Goal: Transaction & Acquisition: Obtain resource

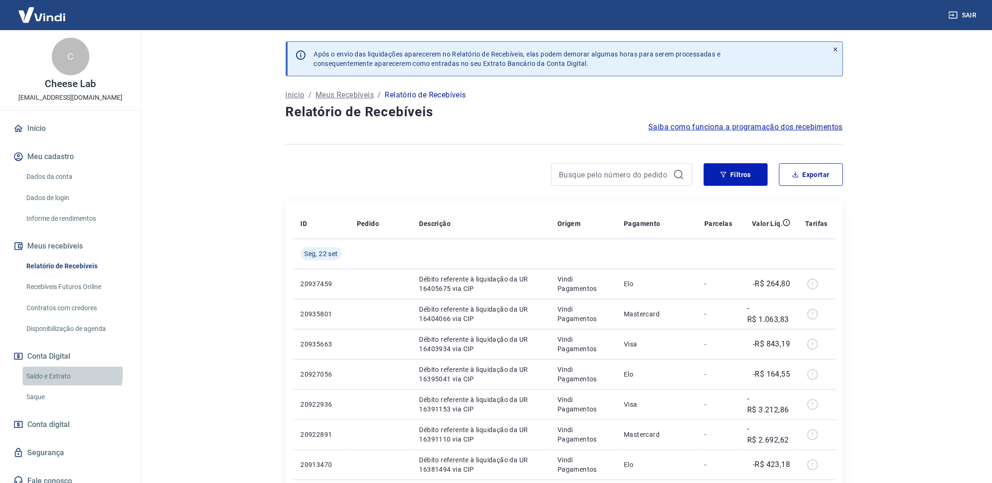
click at [52, 373] on link "Saldo e Extrato" at bounding box center [76, 376] width 107 height 19
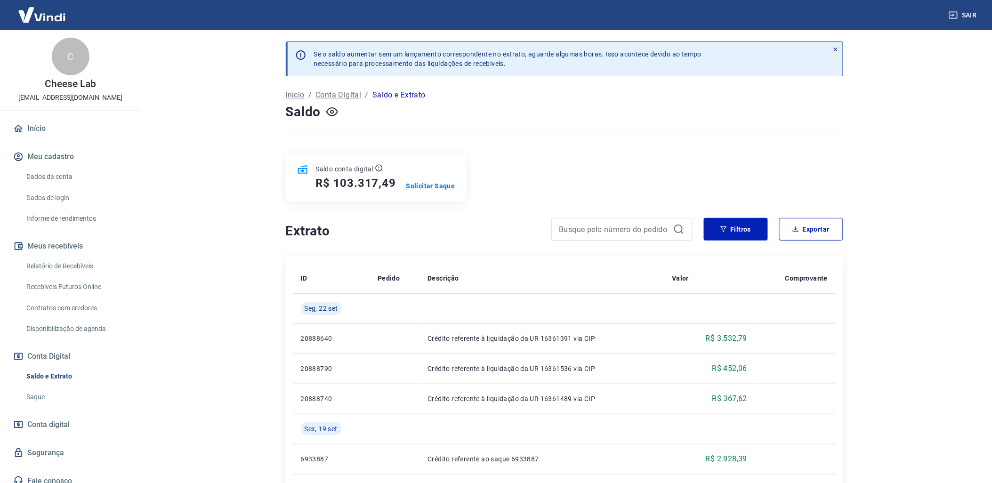
click at [737, 229] on button "Filtros" at bounding box center [736, 229] width 64 height 23
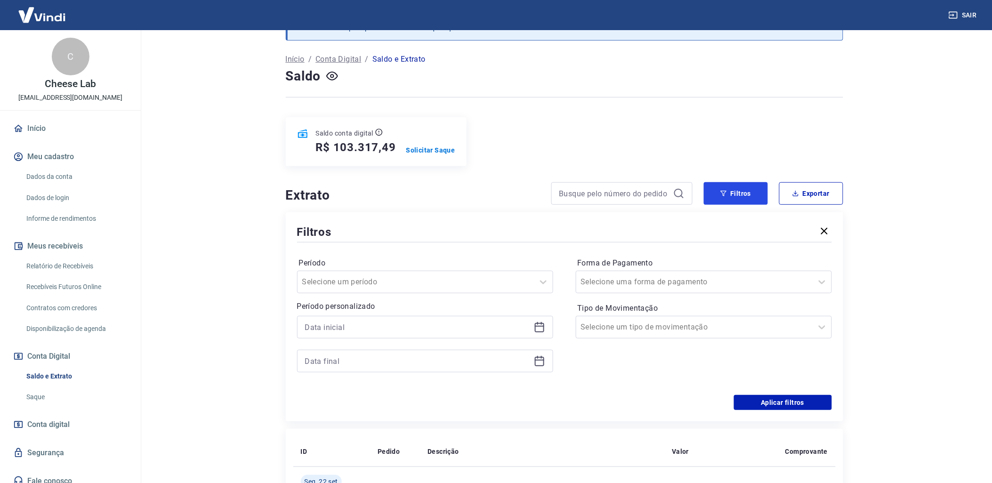
scroll to position [52, 0]
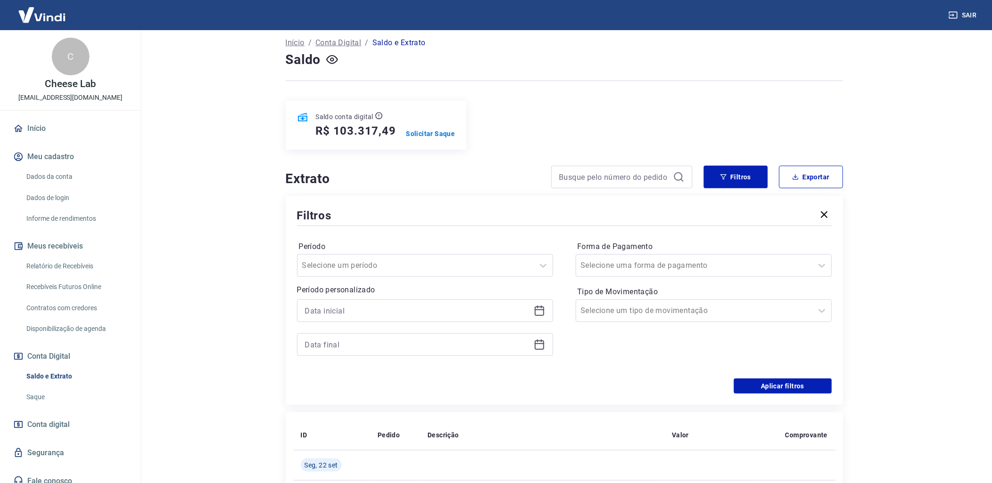
click at [541, 314] on icon at bounding box center [539, 310] width 11 height 11
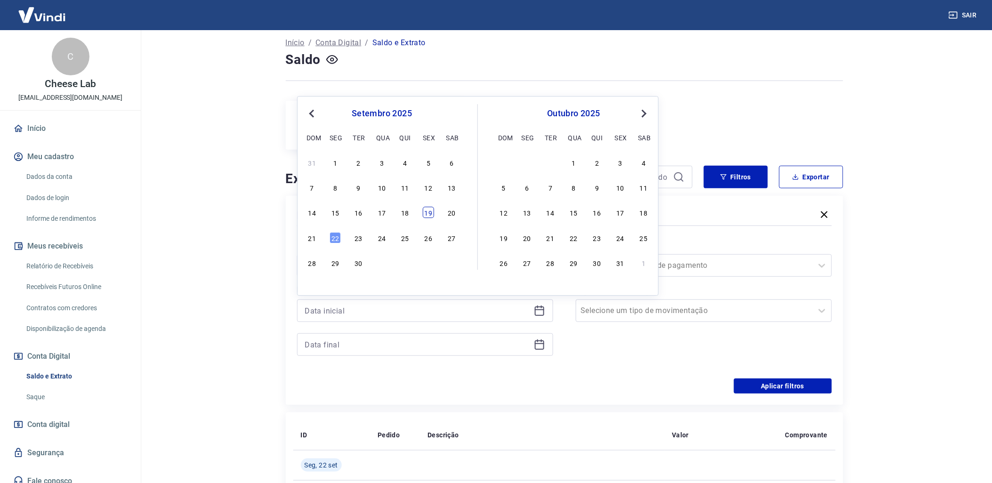
click at [430, 210] on div "19" at bounding box center [428, 212] width 11 height 11
type input "[DATE]"
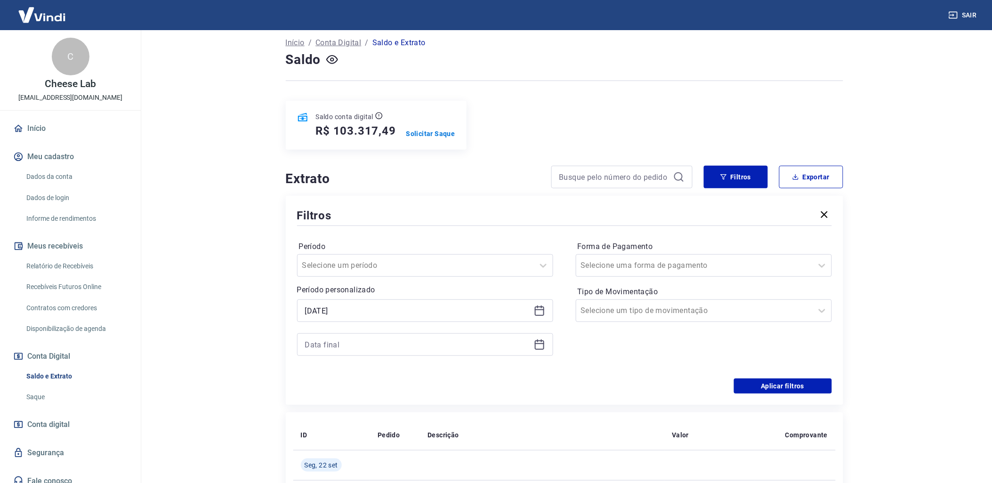
click at [538, 338] on div at bounding box center [425, 344] width 256 height 23
click at [542, 347] on icon at bounding box center [539, 344] width 11 height 11
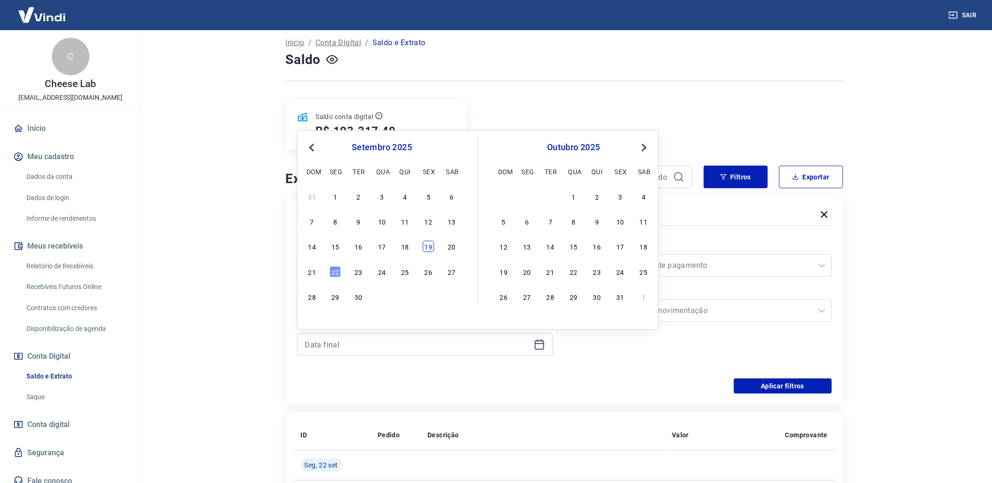
click at [431, 249] on div "19" at bounding box center [428, 246] width 11 height 11
type input "[DATE]"
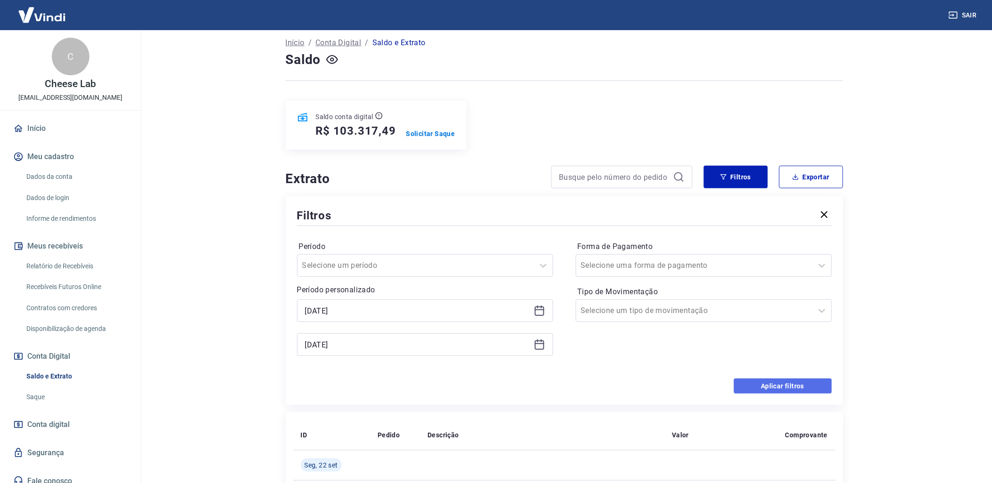
click at [756, 386] on button "Aplicar filtros" at bounding box center [783, 385] width 98 height 15
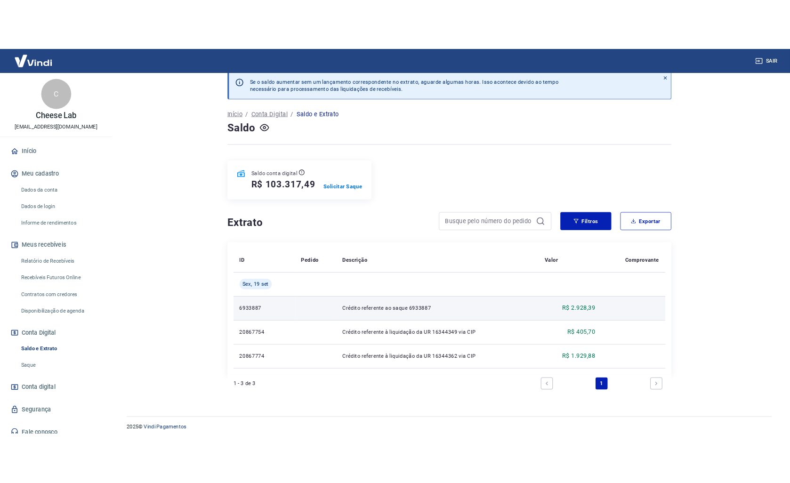
scroll to position [21, 0]
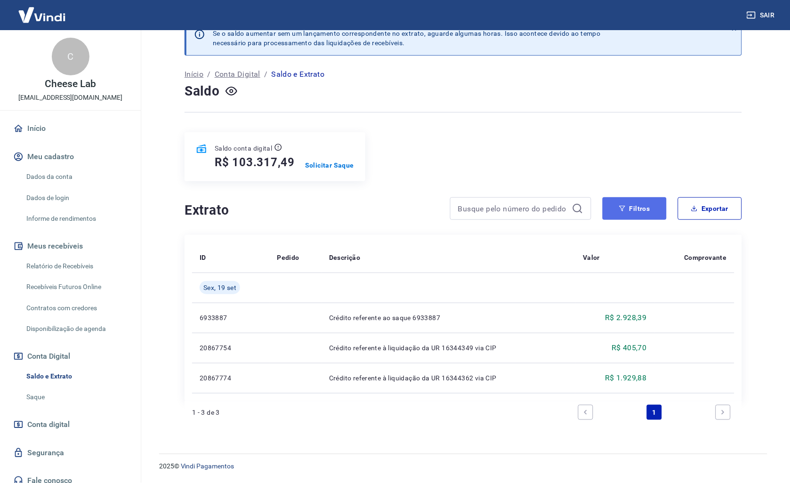
click at [645, 216] on button "Filtros" at bounding box center [634, 208] width 64 height 23
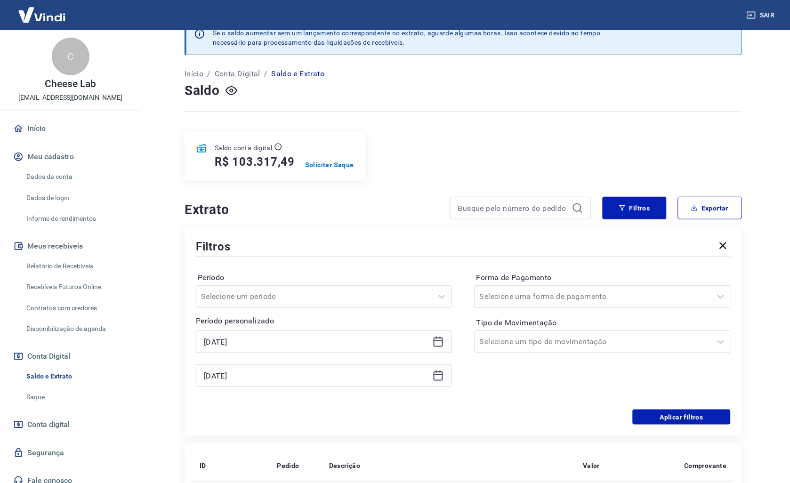
click at [442, 340] on icon at bounding box center [437, 341] width 11 height 11
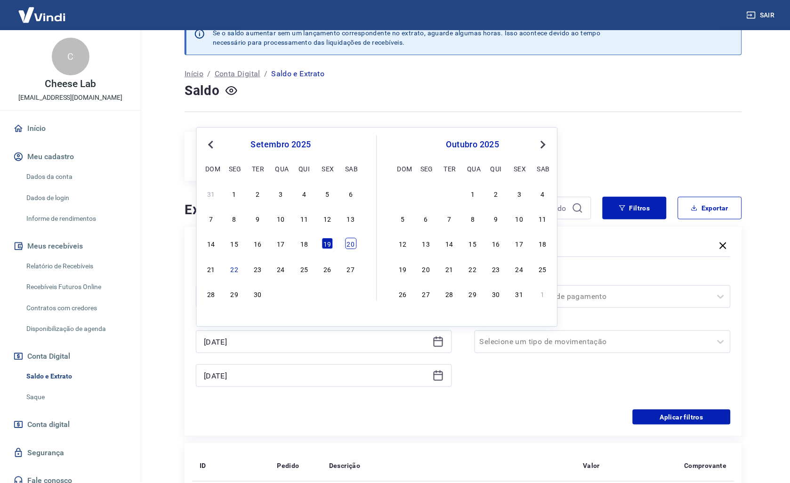
click at [346, 242] on div "20" at bounding box center [350, 243] width 11 height 11
type input "[DATE]"
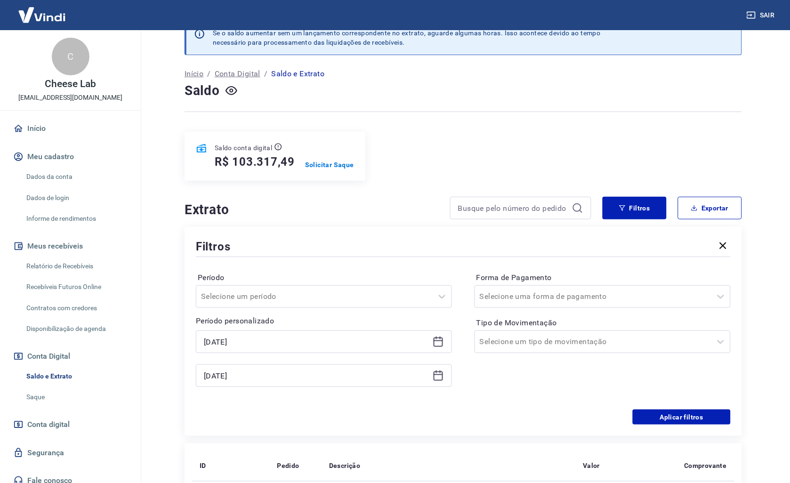
click at [431, 377] on div "[DATE]" at bounding box center [324, 375] width 256 height 23
click at [433, 377] on icon at bounding box center [437, 375] width 11 height 11
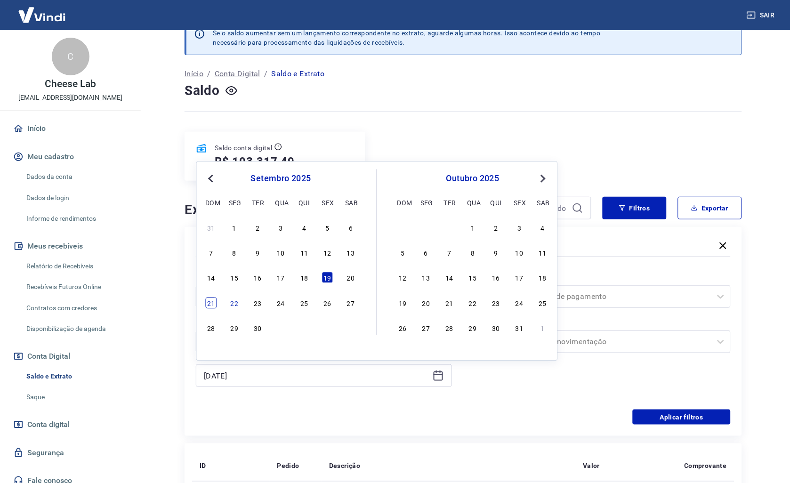
click at [213, 306] on div "21" at bounding box center [210, 302] width 11 height 11
type input "[DATE]"
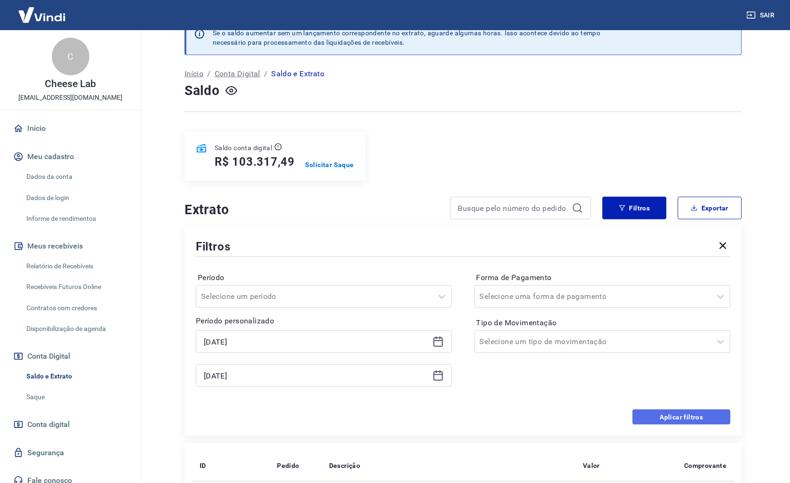
click at [698, 424] on button "Aplicar filtros" at bounding box center [681, 416] width 98 height 15
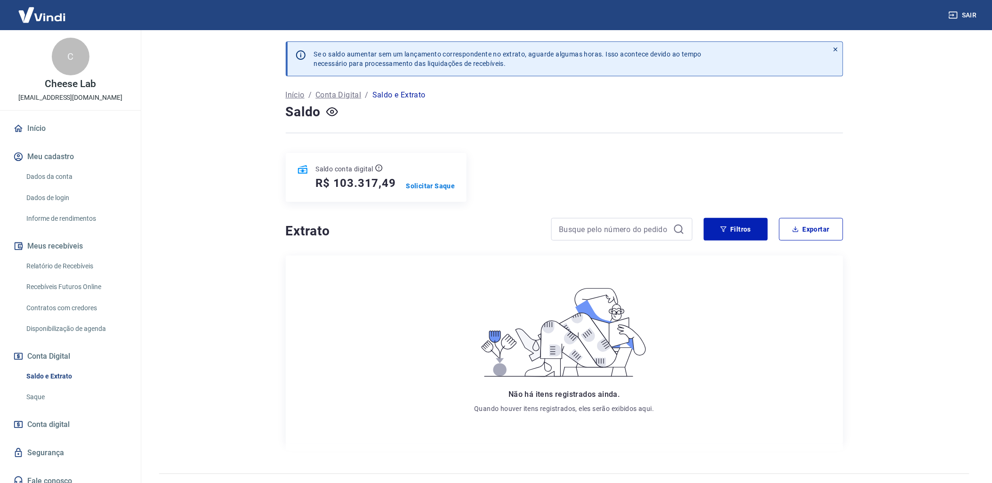
click at [76, 261] on link "Relatório de Recebíveis" at bounding box center [76, 265] width 107 height 19
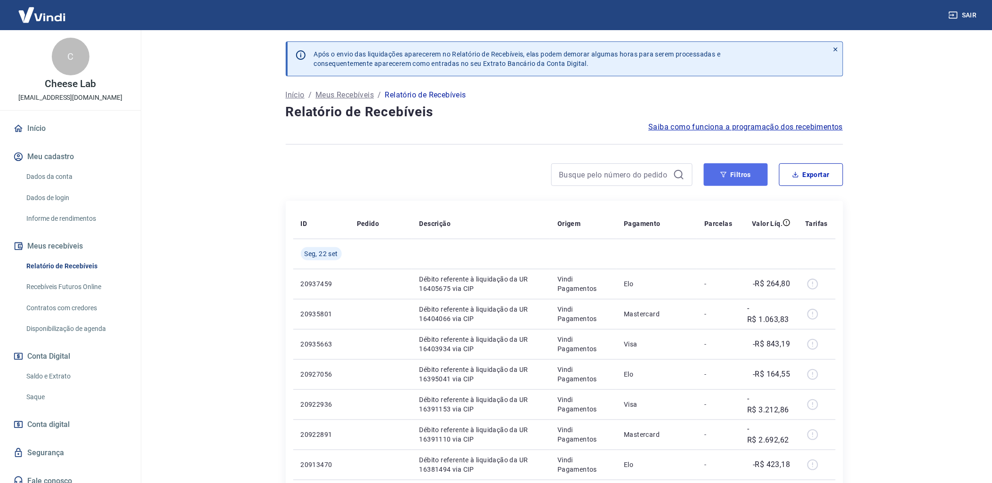
click at [730, 176] on button "Filtros" at bounding box center [736, 174] width 64 height 23
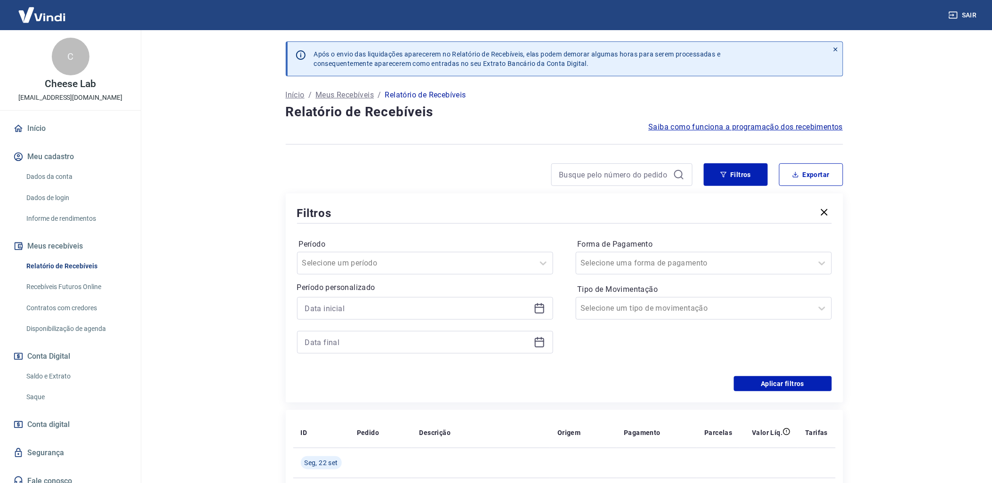
click at [541, 314] on div at bounding box center [425, 308] width 256 height 23
click at [538, 306] on icon at bounding box center [539, 308] width 11 height 11
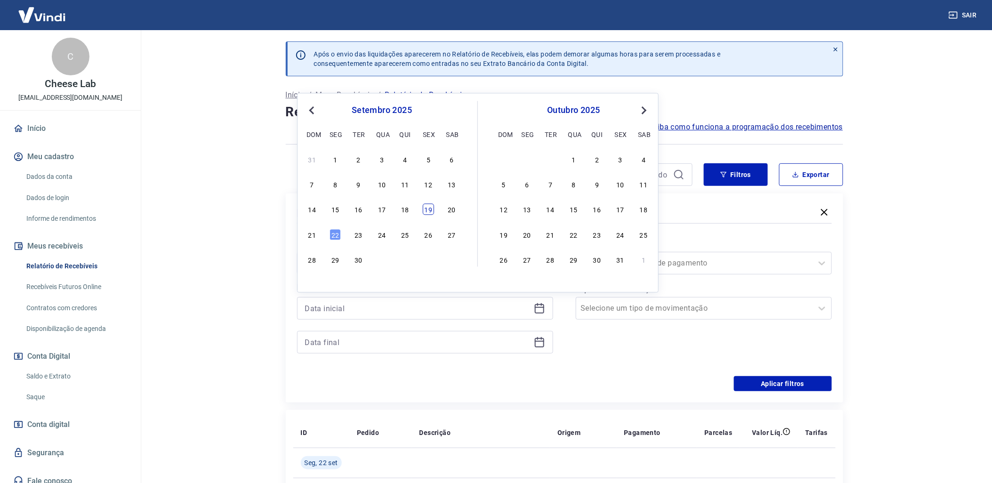
click at [430, 213] on div "19" at bounding box center [428, 209] width 11 height 11
type input "[DATE]"
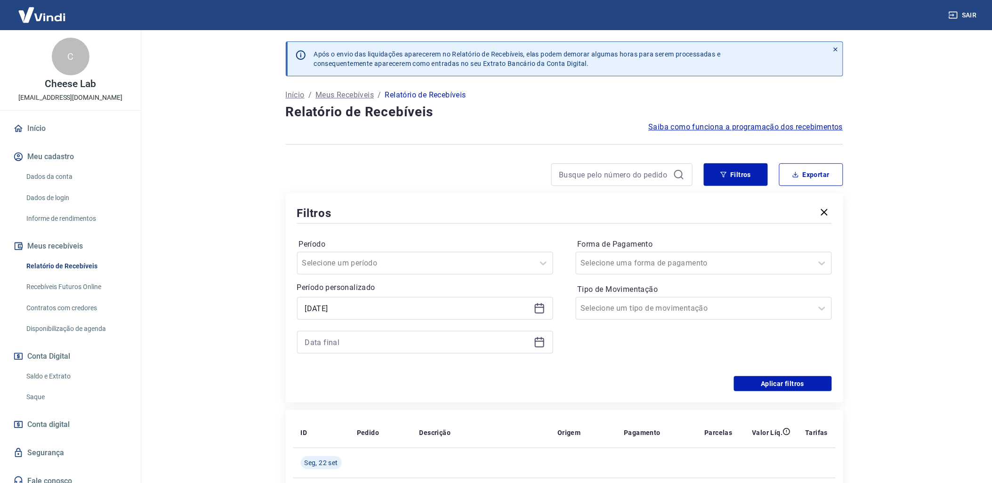
click at [543, 346] on icon at bounding box center [539, 342] width 9 height 9
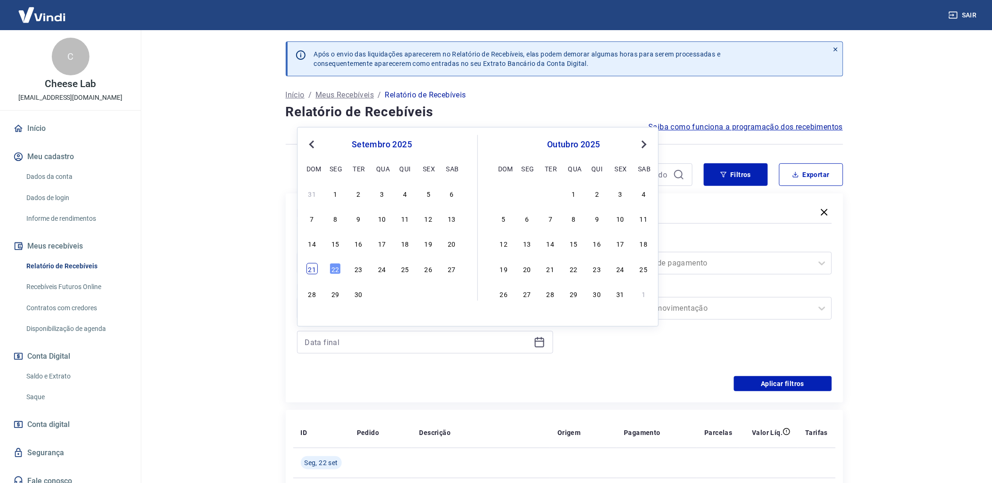
click at [312, 271] on div "21" at bounding box center [311, 268] width 11 height 11
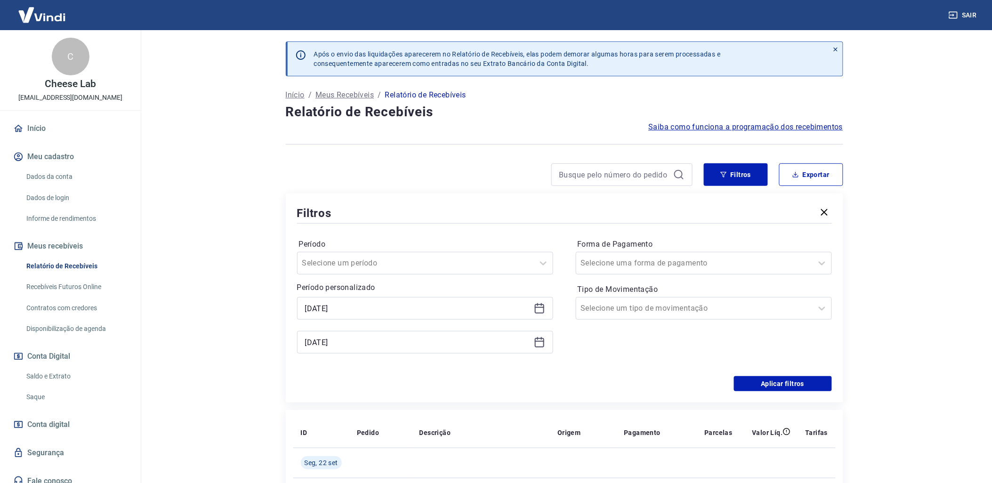
type input "[DATE]"
click at [744, 384] on button "Aplicar filtros" at bounding box center [783, 383] width 98 height 15
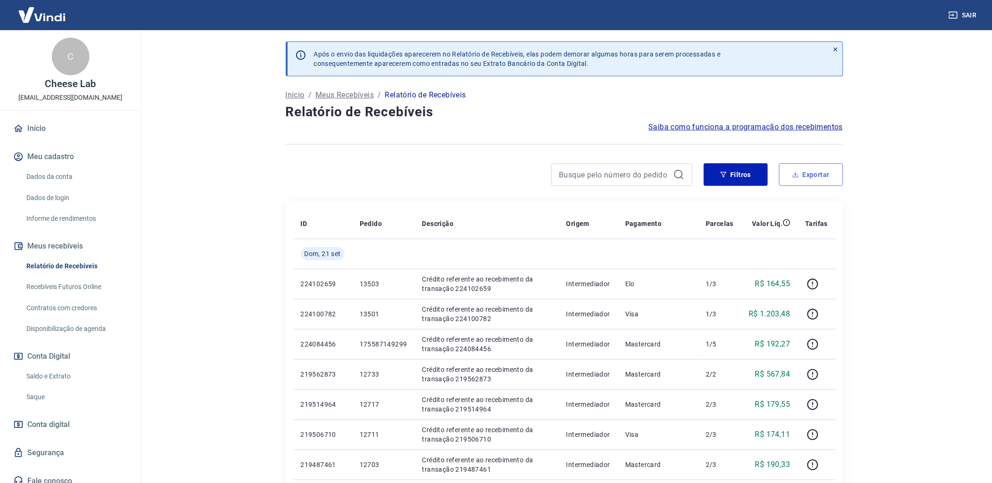
click at [806, 165] on button "Exportar" at bounding box center [811, 174] width 64 height 23
type input "[DATE]"
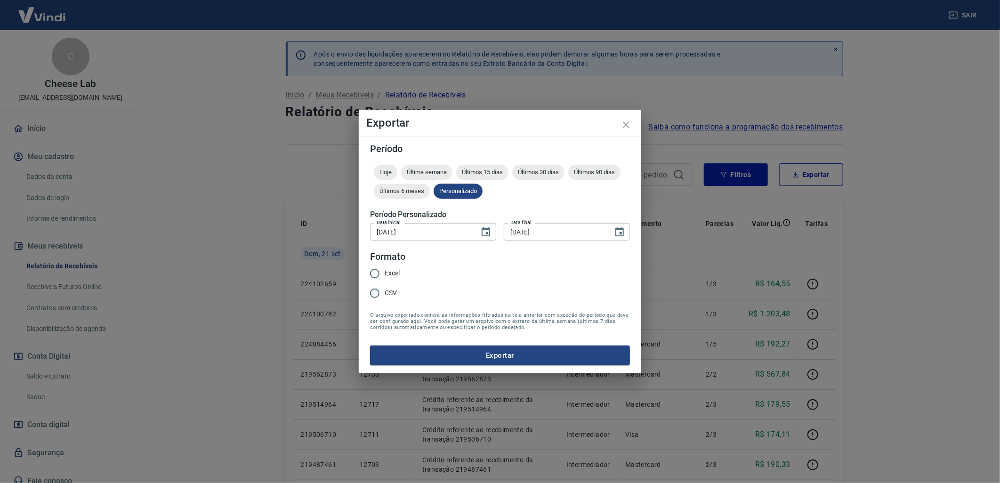
click at [373, 270] on input "Excel" at bounding box center [375, 274] width 20 height 20
radio input "true"
click at [509, 354] on button "Exportar" at bounding box center [500, 355] width 260 height 20
